Goal: Task Accomplishment & Management: Manage account settings

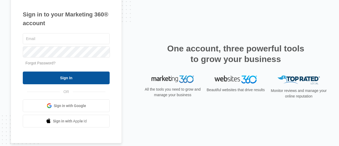
type input "[EMAIL_ADDRESS][DOMAIN_NAME]"
click at [67, 79] on input "Sign In" at bounding box center [66, 77] width 87 height 13
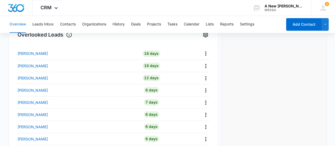
scroll to position [216, 0]
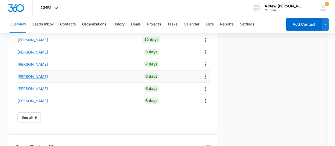
click at [27, 75] on p "[PERSON_NAME]" at bounding box center [32, 77] width 30 height 6
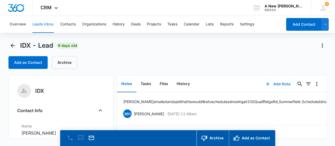
click at [275, 85] on button "Add Note" at bounding box center [277, 84] width 35 height 13
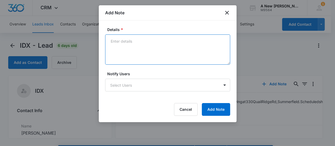
click at [129, 48] on textarea "Details *" at bounding box center [167, 49] width 125 height 30
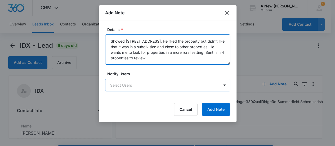
type textarea "Showed [STREET_ADDRESS]. He liked the property but didn't like that it was in a…"
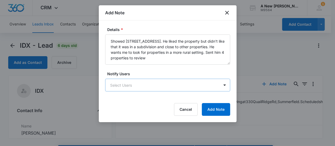
click at [136, 85] on body "CRM Apps Reputation Websites Forms CRM Email Social Content Ads Intelligence Fi…" at bounding box center [167, 80] width 335 height 161
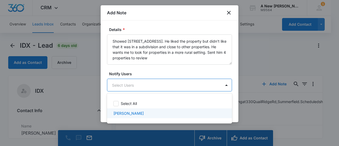
click at [135, 112] on p "[PERSON_NAME]" at bounding box center [128, 113] width 30 height 6
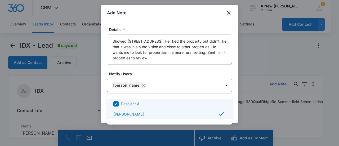
click at [230, 75] on div at bounding box center [169, 73] width 339 height 146
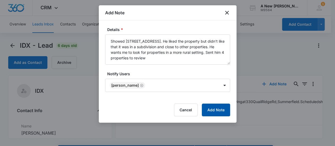
click at [217, 112] on button "Add Note" at bounding box center [216, 109] width 28 height 13
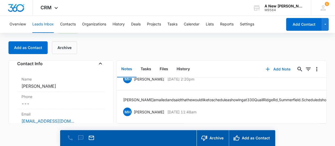
scroll to position [52, 0]
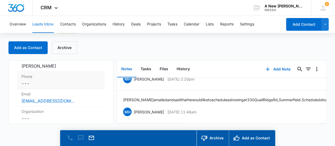
click at [25, 79] on div "Phone Cancel Save Changes ---" at bounding box center [61, 79] width 88 height 17
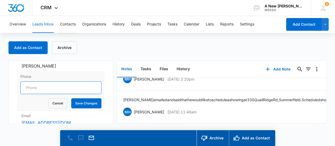
click at [46, 87] on input "Phone" at bounding box center [60, 87] width 81 height 13
type input "[PHONE_NUMBER]"
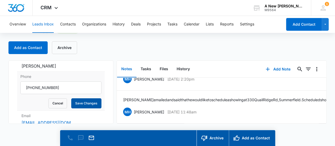
click at [80, 101] on button "Save Changes" at bounding box center [86, 103] width 30 height 10
